Goal: Task Accomplishment & Management: Use online tool/utility

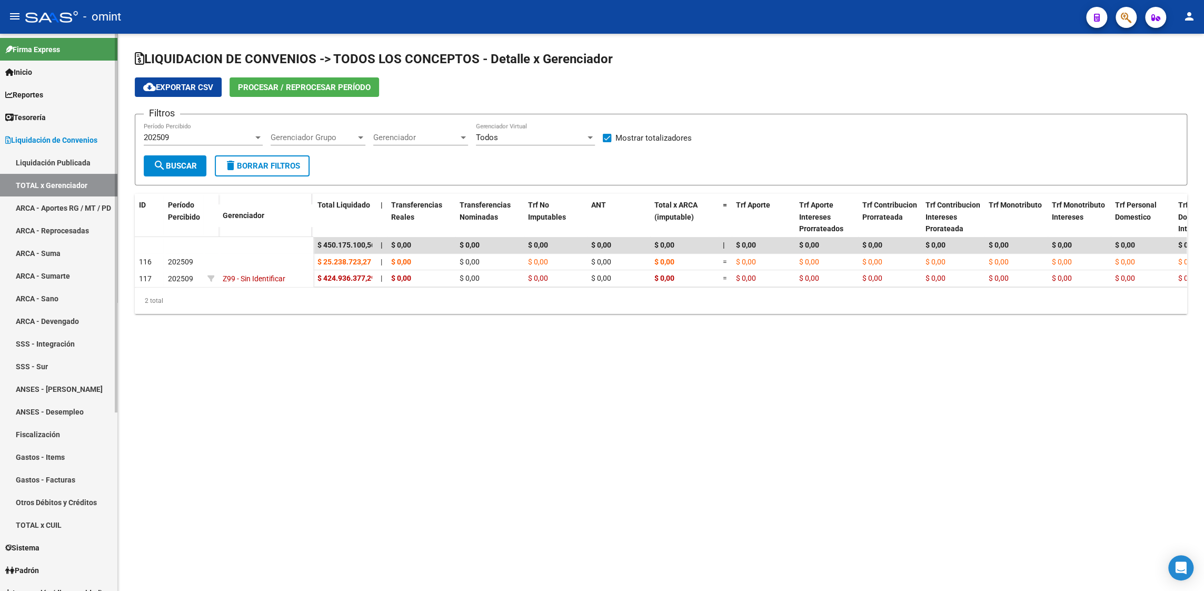
click at [46, 140] on span "Liquidación de Convenios" at bounding box center [51, 140] width 92 height 12
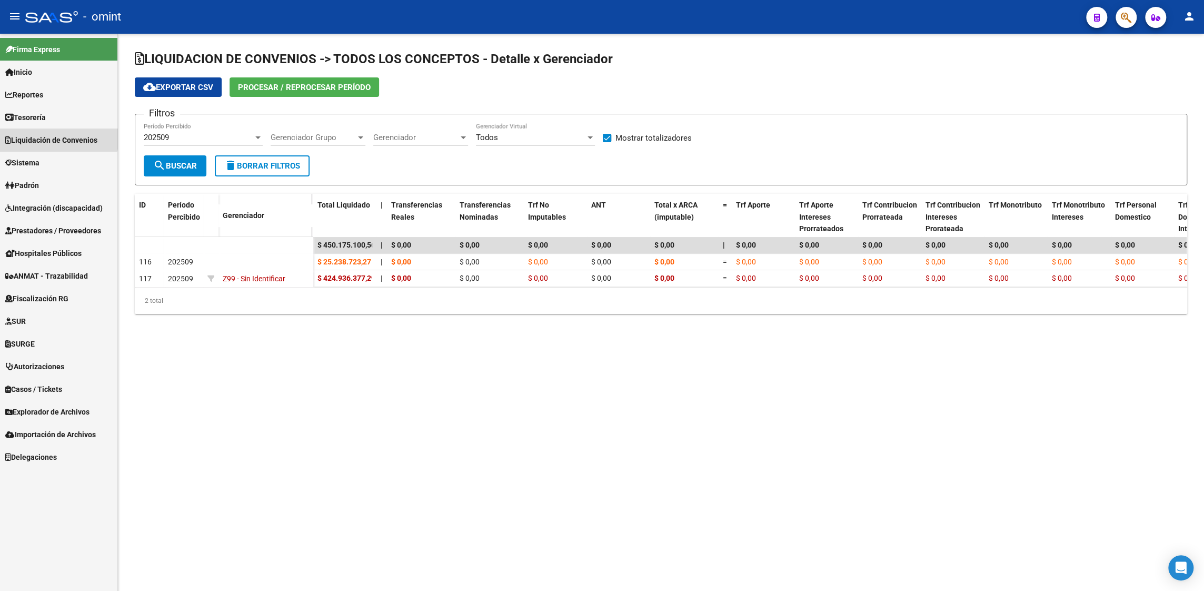
click at [58, 135] on span "Liquidación de Convenios" at bounding box center [51, 140] width 92 height 12
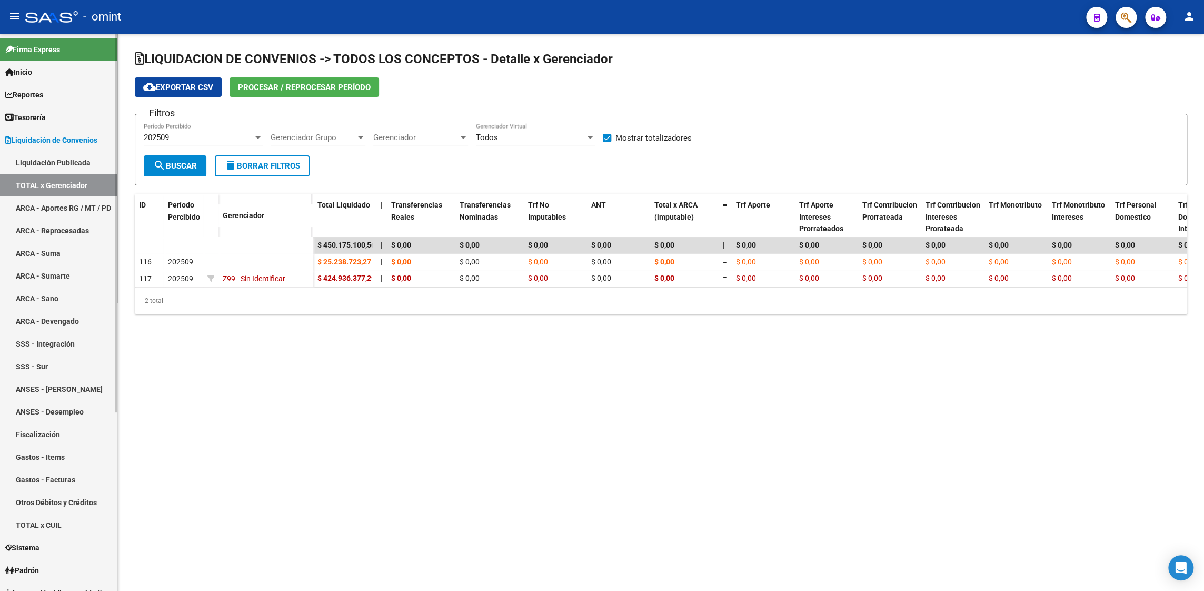
click at [53, 158] on link "Liquidación Publicada" at bounding box center [58, 162] width 117 height 23
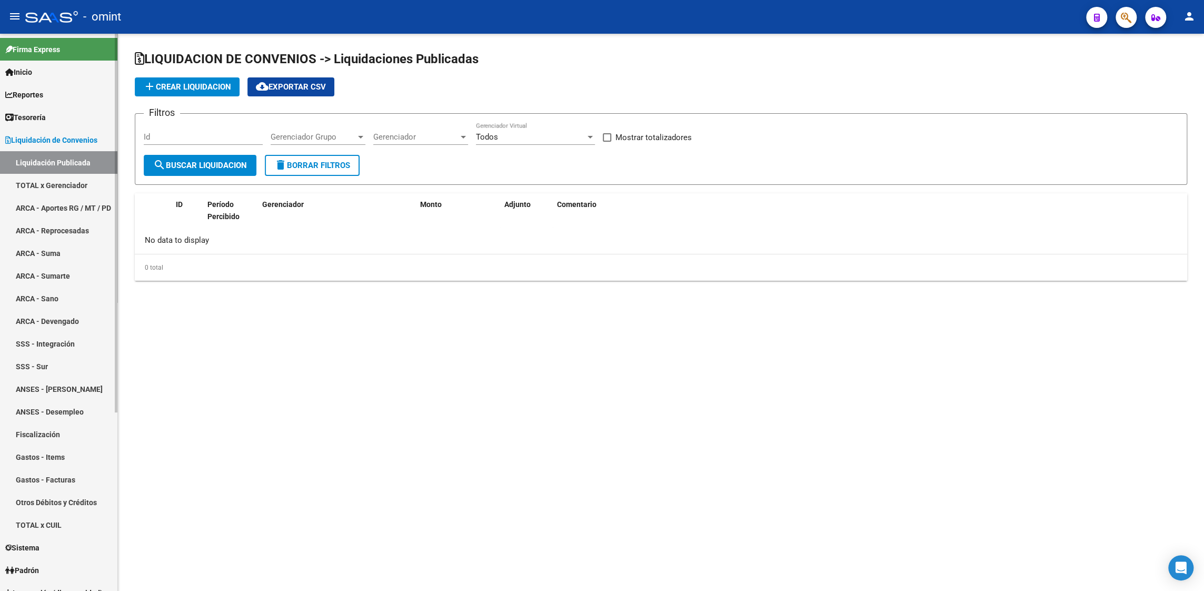
checkbox input "true"
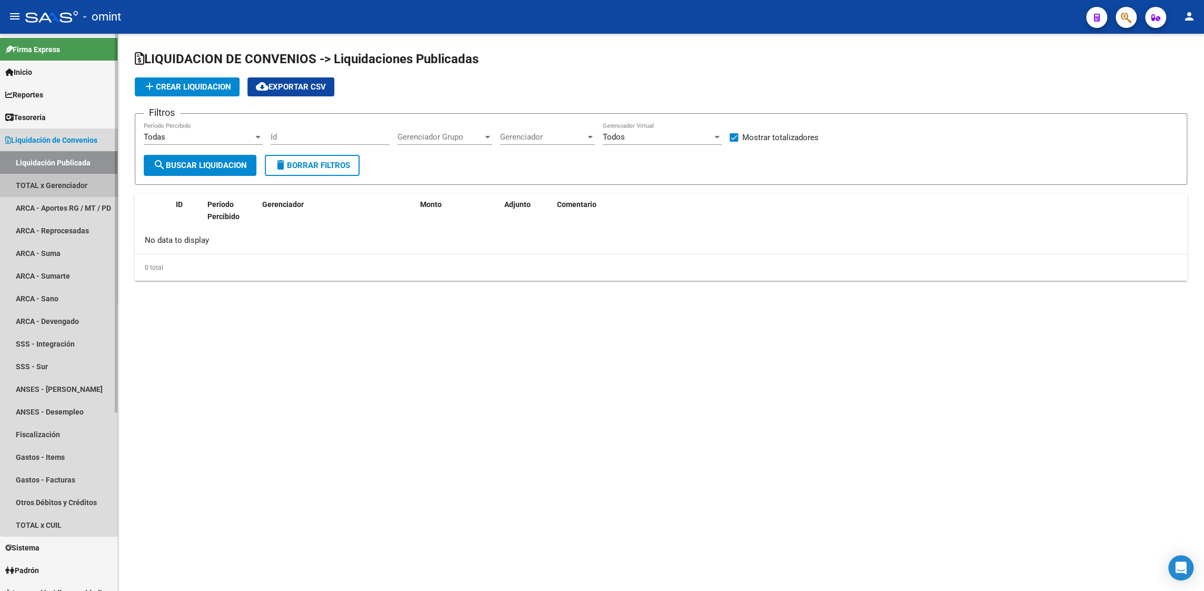
click at [64, 188] on link "TOTAL x Gerenciador" at bounding box center [58, 185] width 117 height 23
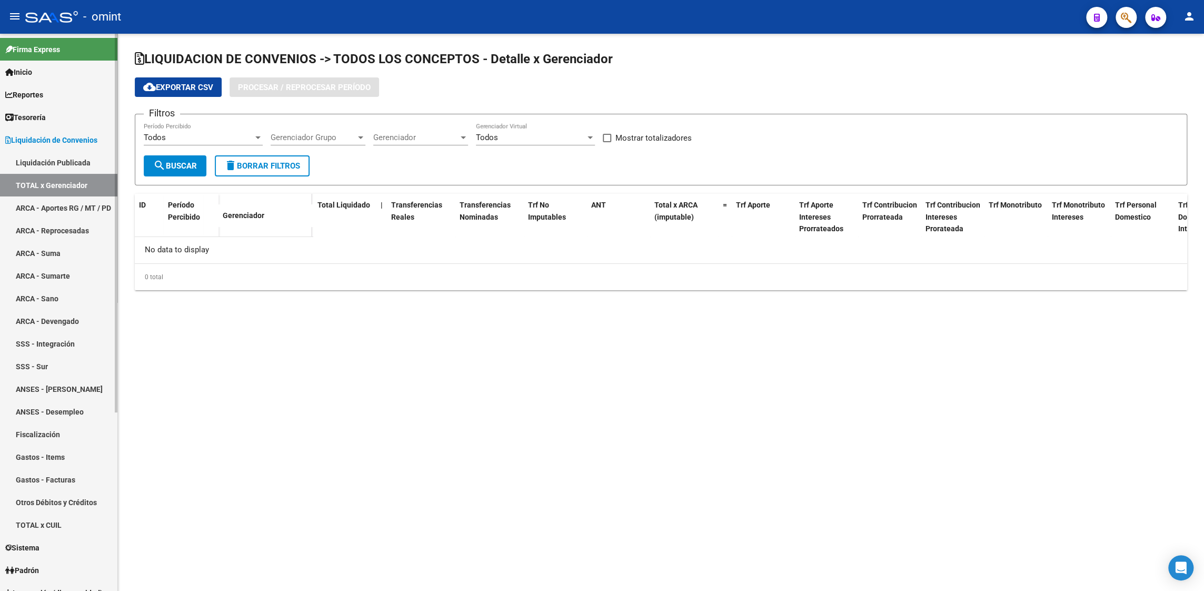
checkbox input "true"
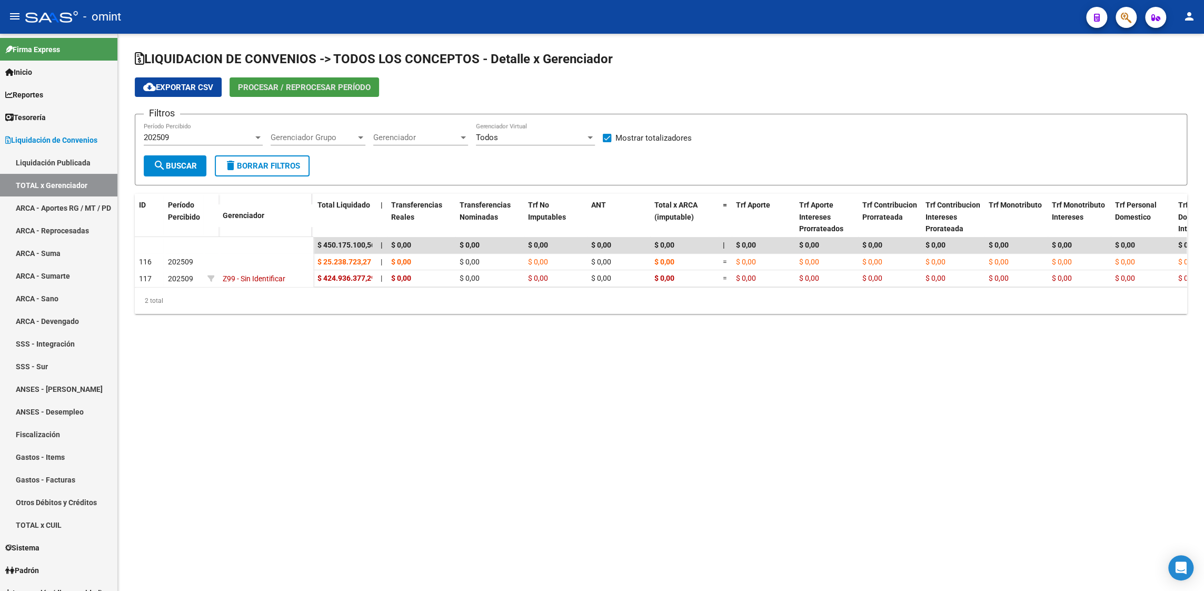
click at [279, 86] on span "Procesar / Reprocesar período" at bounding box center [304, 87] width 133 height 9
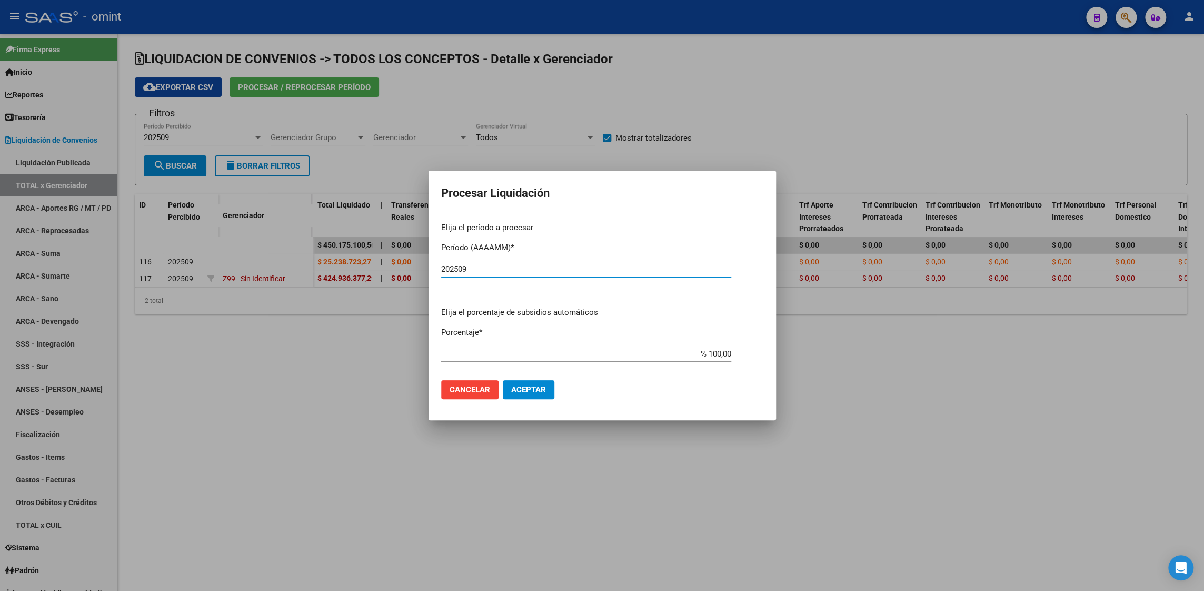
type input "202509"
click at [524, 388] on span "Aceptar" at bounding box center [528, 389] width 35 height 9
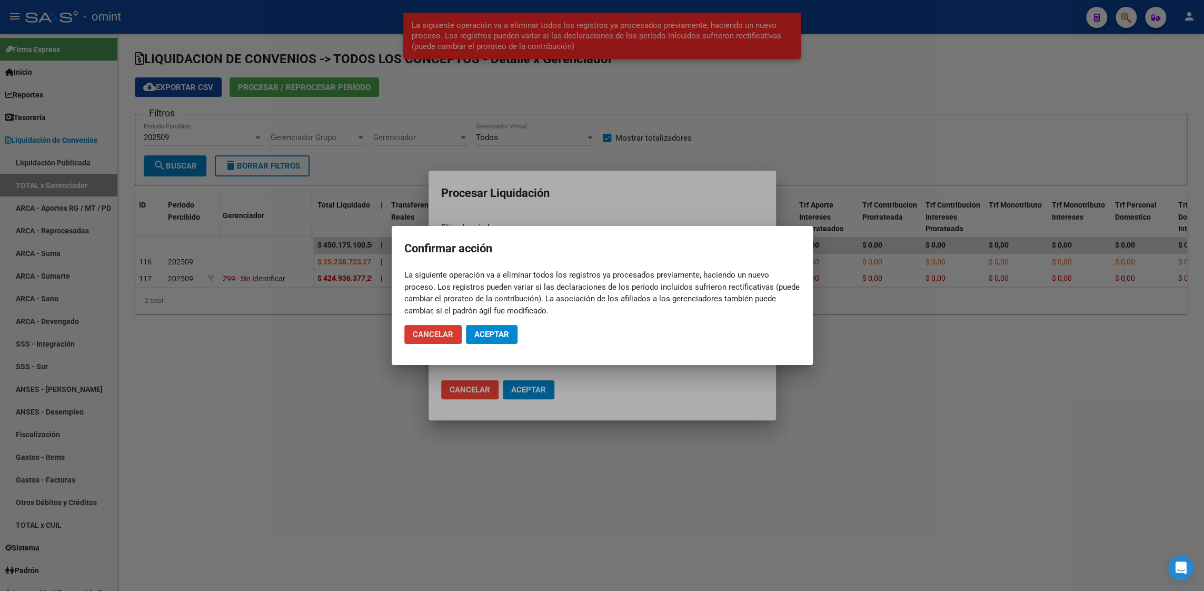
click at [493, 334] on span "Aceptar" at bounding box center [491, 334] width 35 height 9
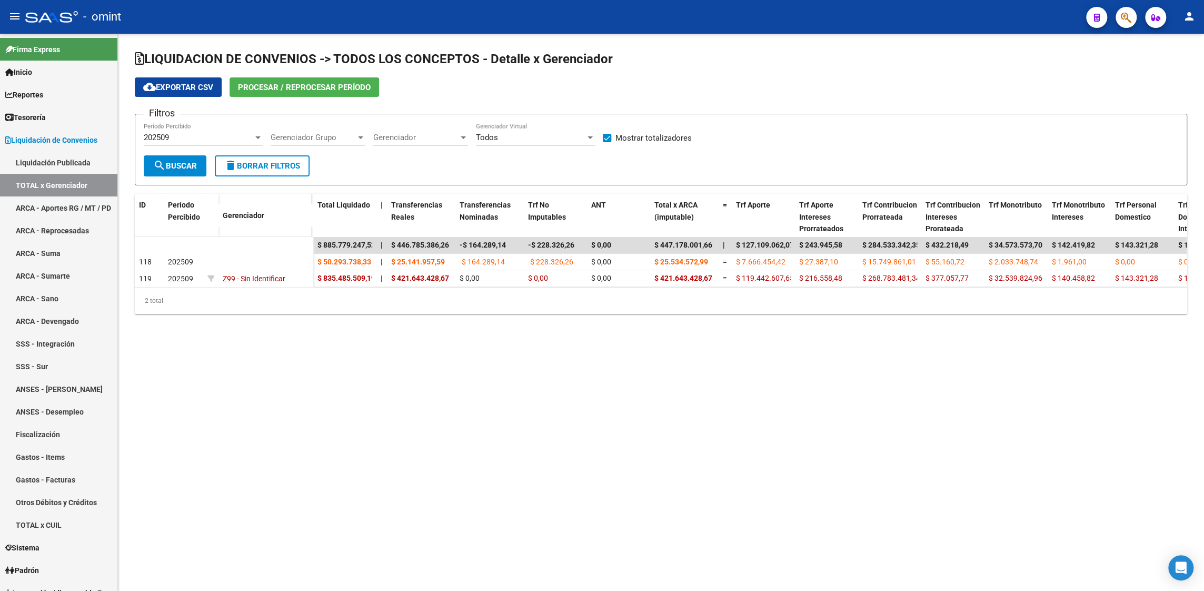
click at [180, 84] on span "cloud_download Exportar CSV" at bounding box center [178, 87] width 70 height 9
click at [712, 361] on mat-sidenav-content "LIQUIDACION DE CONVENIOS -> TODOS LOS CONCEPTOS - Detalle x Gerenciador cloud_d…" at bounding box center [661, 312] width 1086 height 557
click at [22, 86] on link "Reportes" at bounding box center [58, 94] width 117 height 23
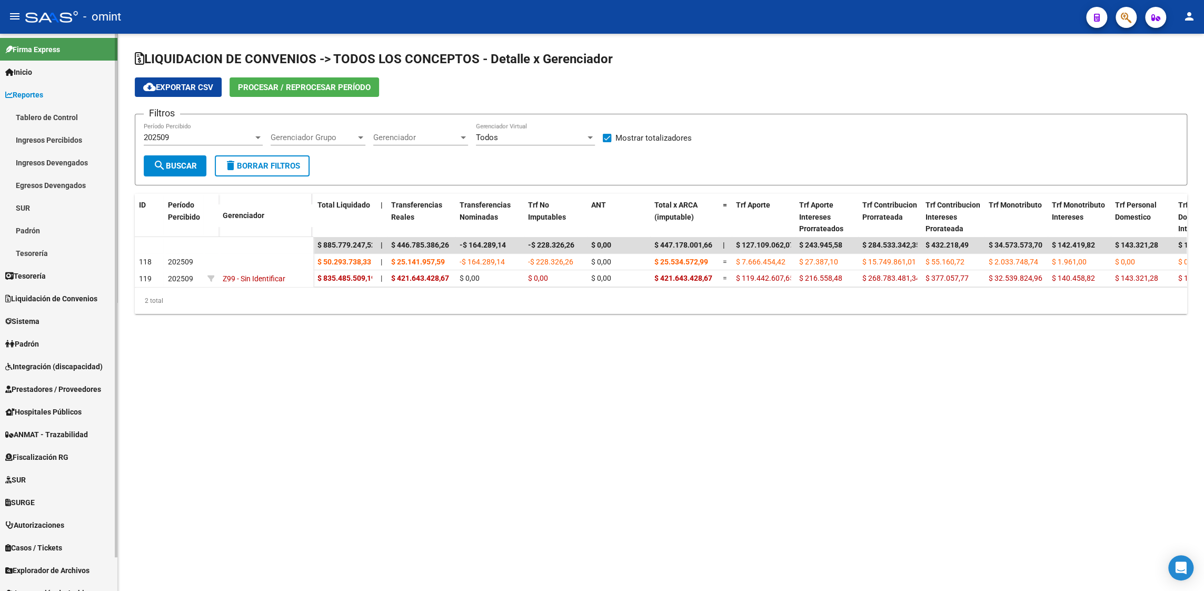
click at [42, 138] on link "Ingresos Percibidos" at bounding box center [58, 139] width 117 height 23
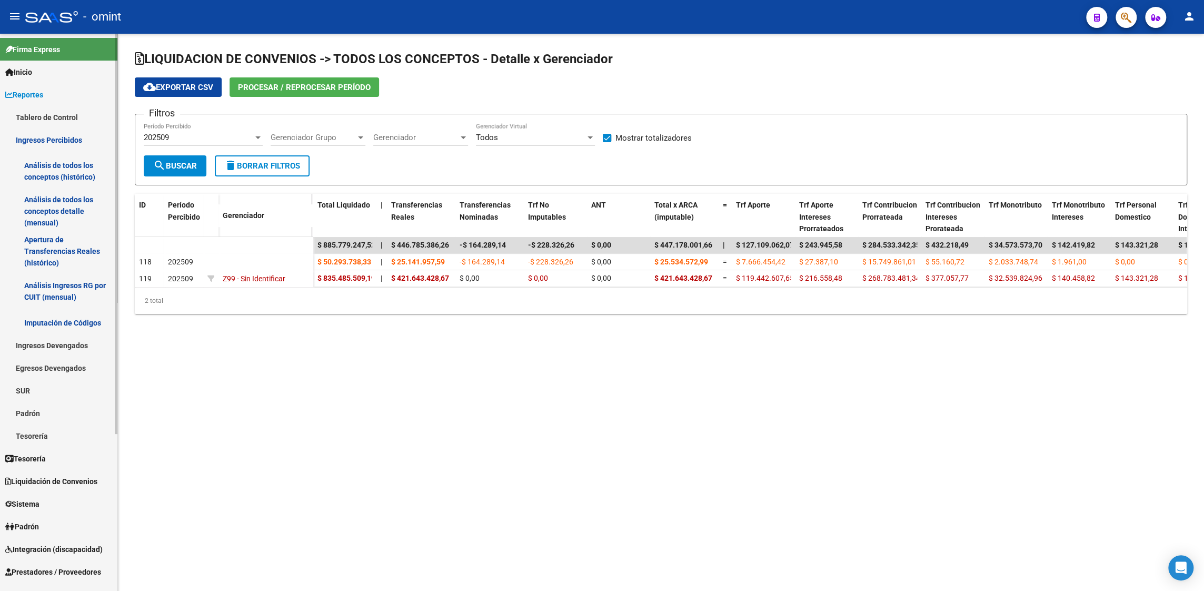
click at [43, 204] on link "Análisis de todos los conceptos detalle (mensual)" at bounding box center [58, 211] width 117 height 40
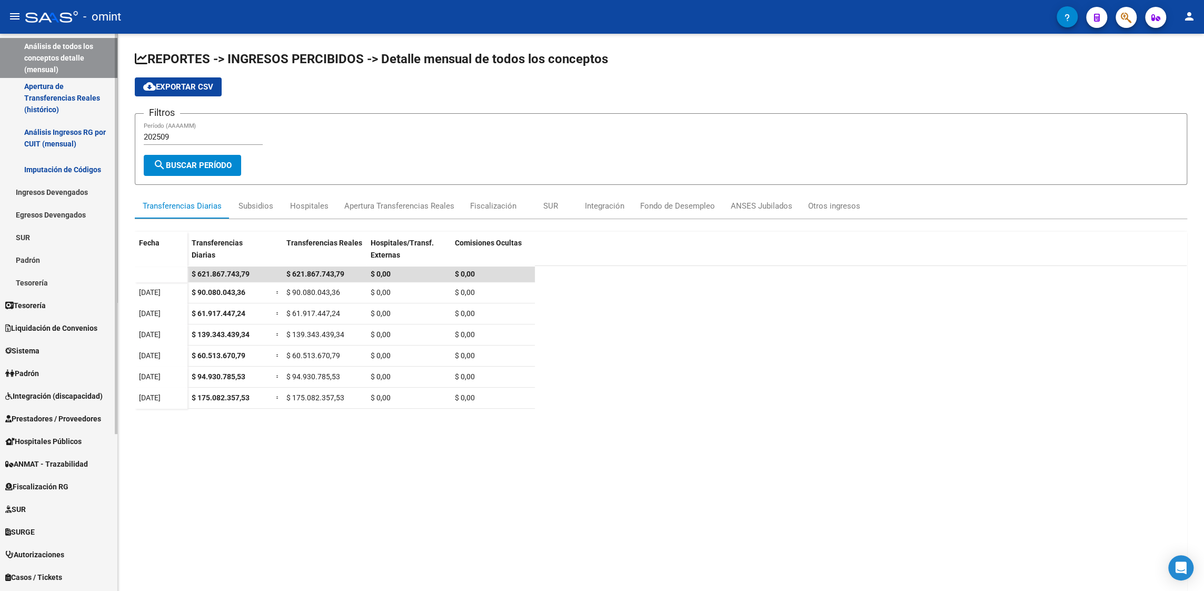
scroll to position [158, 0]
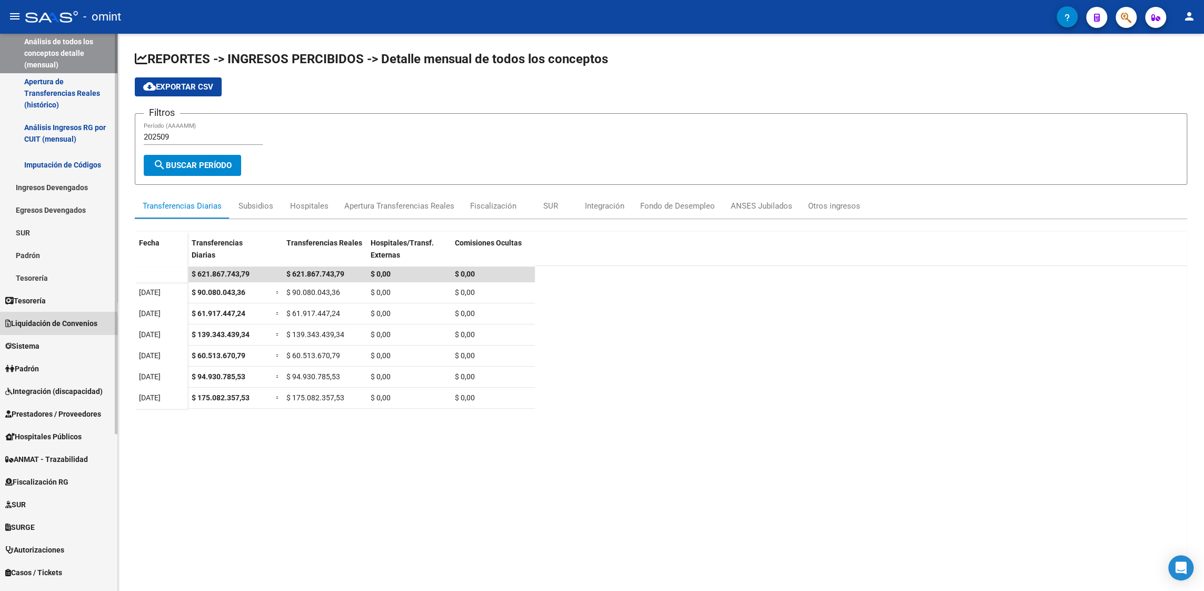
click at [42, 325] on span "Liquidación de Convenios" at bounding box center [51, 324] width 92 height 12
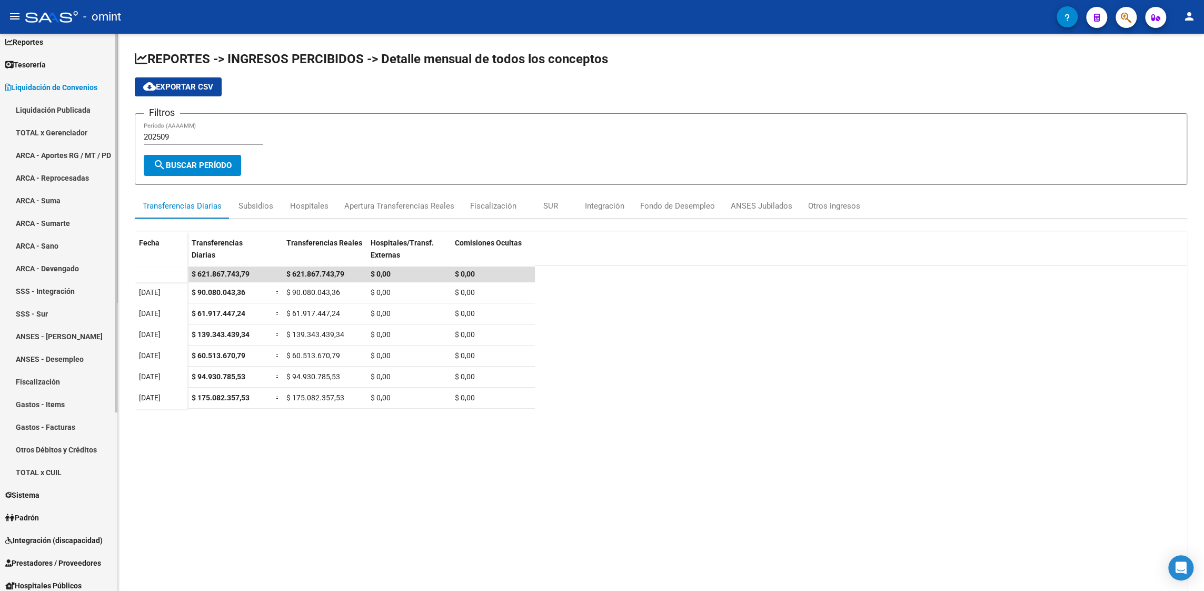
scroll to position [53, 0]
click at [66, 130] on link "TOTAL x Gerenciador" at bounding box center [58, 132] width 117 height 23
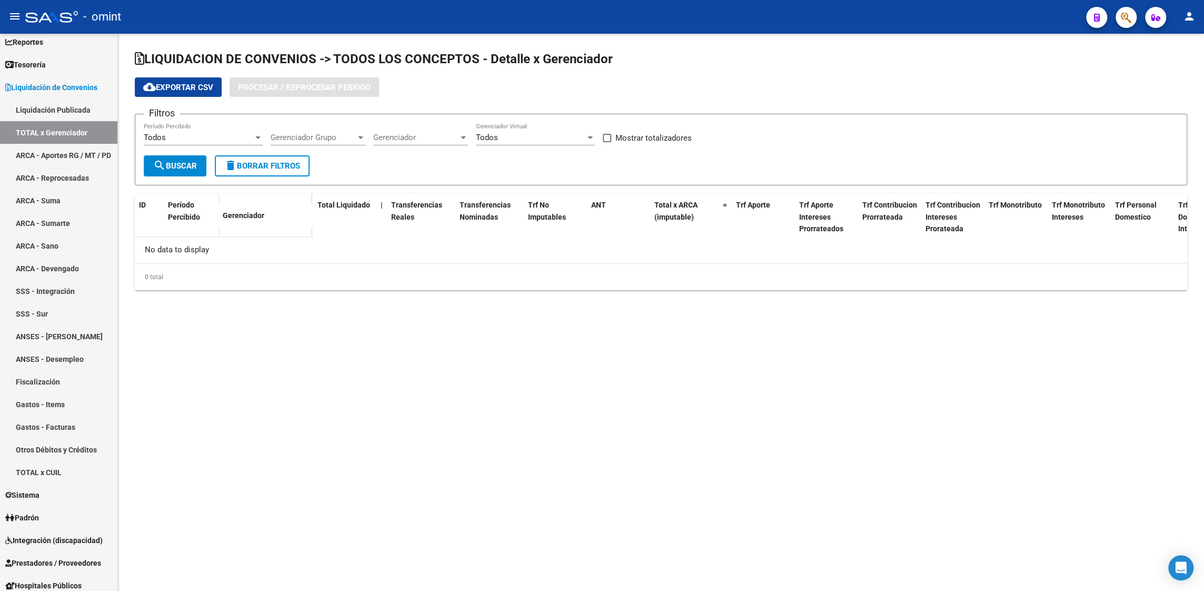
checkbox input "true"
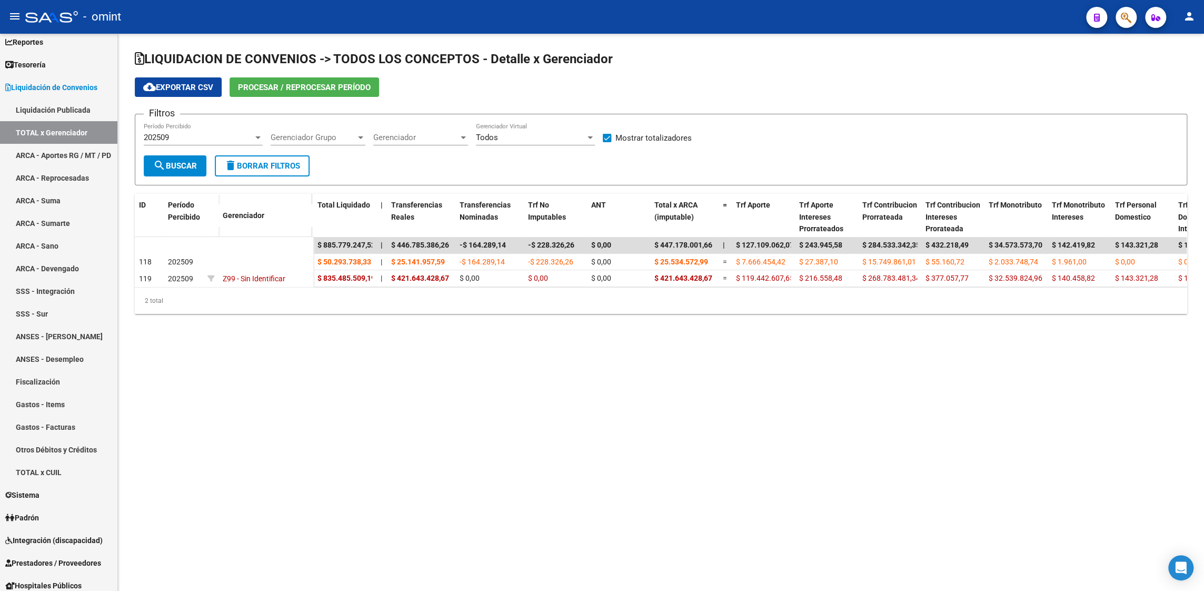
click at [180, 86] on span "cloud_download Exportar CSV" at bounding box center [178, 87] width 70 height 9
click at [57, 150] on link "ARCA - Aportes RG / MT / PD" at bounding box center [58, 155] width 117 height 23
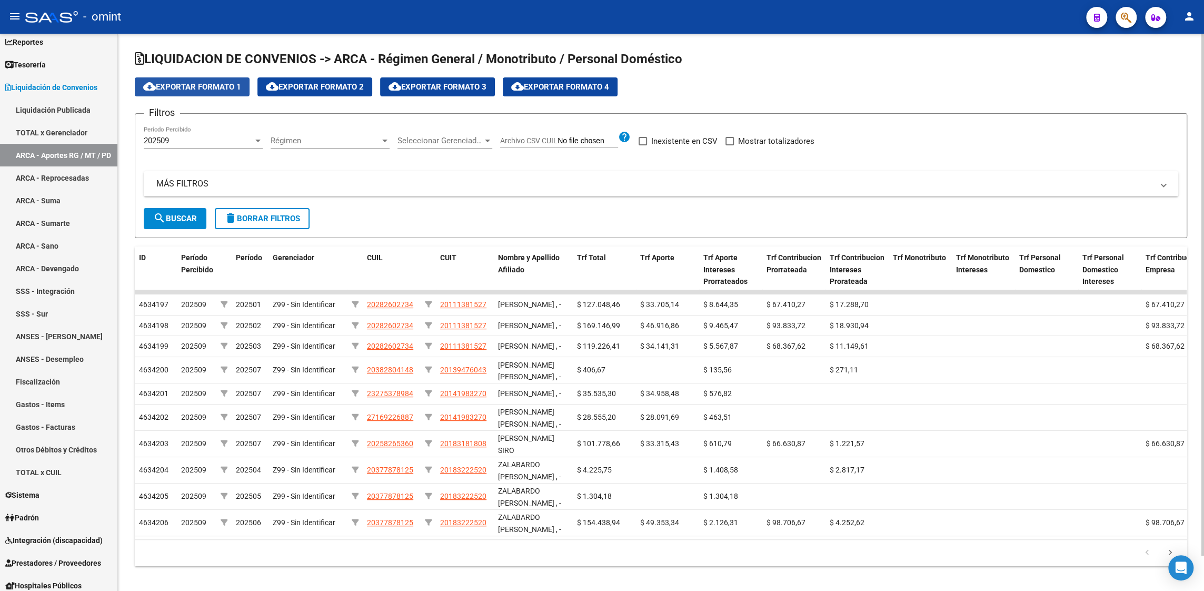
click at [221, 87] on span "cloud_download Exportar Formato 1" at bounding box center [192, 86] width 98 height 9
click at [1165, 103] on app-list-header "LIQUIDACION DE CONVENIOS -> ARCA - Régimen General / Monotributo / Personal Dom…" at bounding box center [661, 144] width 1053 height 187
